Goal: Task Accomplishment & Management: Use online tool/utility

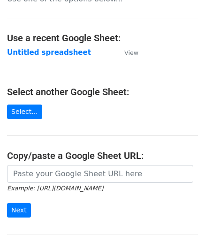
scroll to position [94, 0]
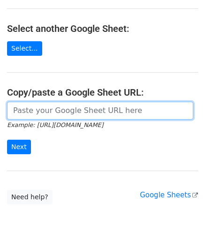
click at [48, 106] on input "url" at bounding box center [100, 111] width 186 height 18
paste input "[URL][DOMAIN_NAME]"
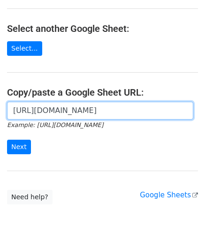
scroll to position [0, 203]
type input "[URL][DOMAIN_NAME]"
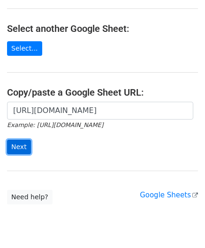
scroll to position [0, 0]
click at [21, 145] on input "Next" at bounding box center [19, 147] width 24 height 15
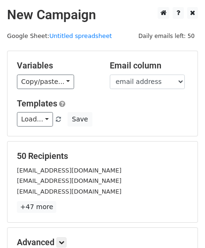
scroll to position [114, 0]
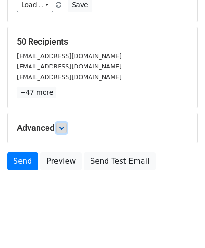
click at [64, 127] on icon at bounding box center [62, 128] width 6 height 6
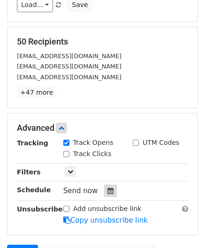
click at [107, 192] on icon at bounding box center [110, 190] width 6 height 7
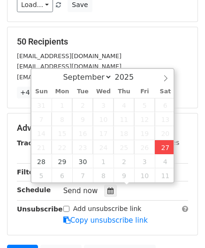
type input "2025-09-27 14:39"
type input "02"
type input "39"
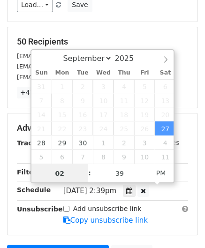
paste input "5"
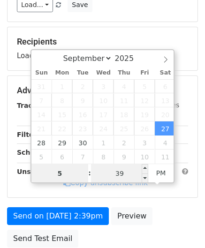
type input "5"
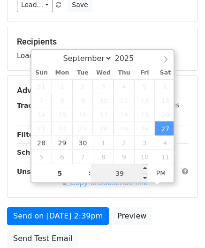
type input "2025-09-27 17:39"
type input "05"
click at [138, 174] on input "39" at bounding box center [119, 173] width 57 height 19
type input "00"
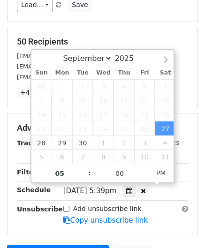
type input "2025-09-27 17:00"
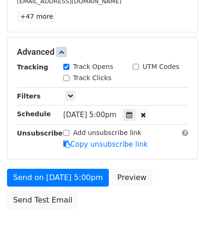
scroll to position [215, 0]
